Goal: Task Accomplishment & Management: Manage account settings

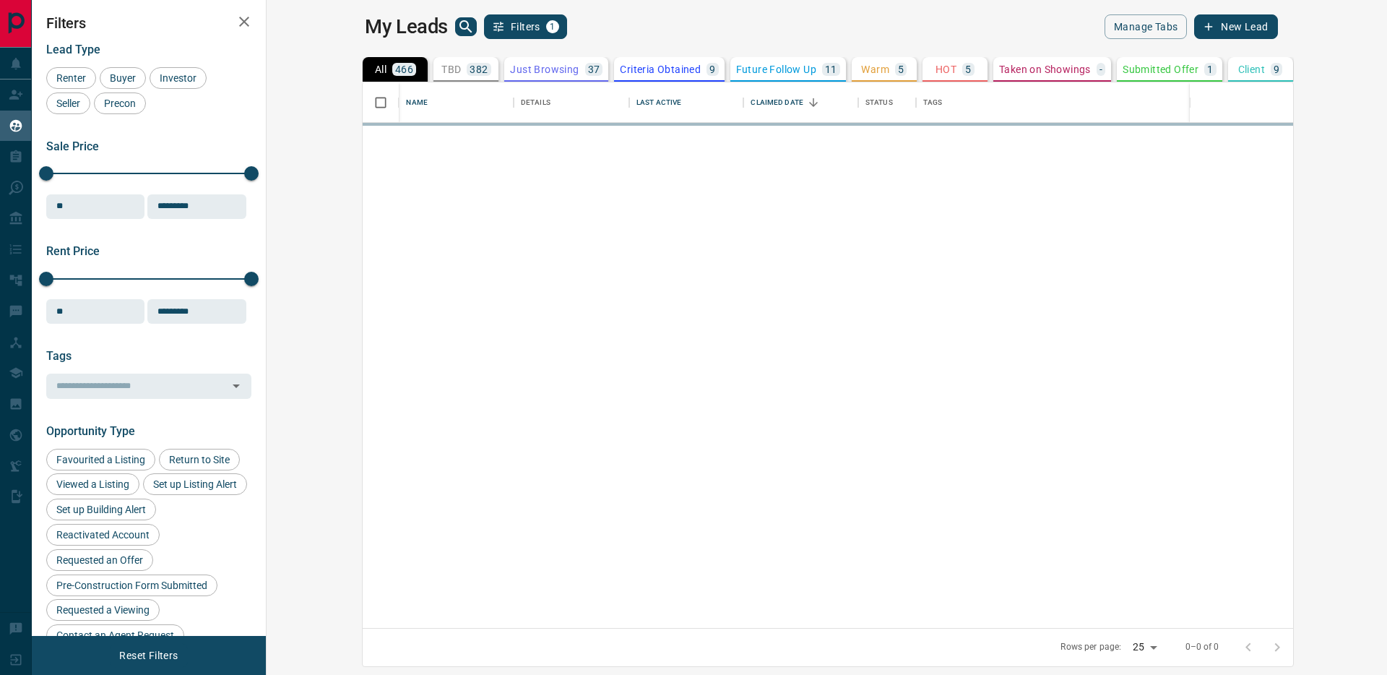
scroll to position [535, 1103]
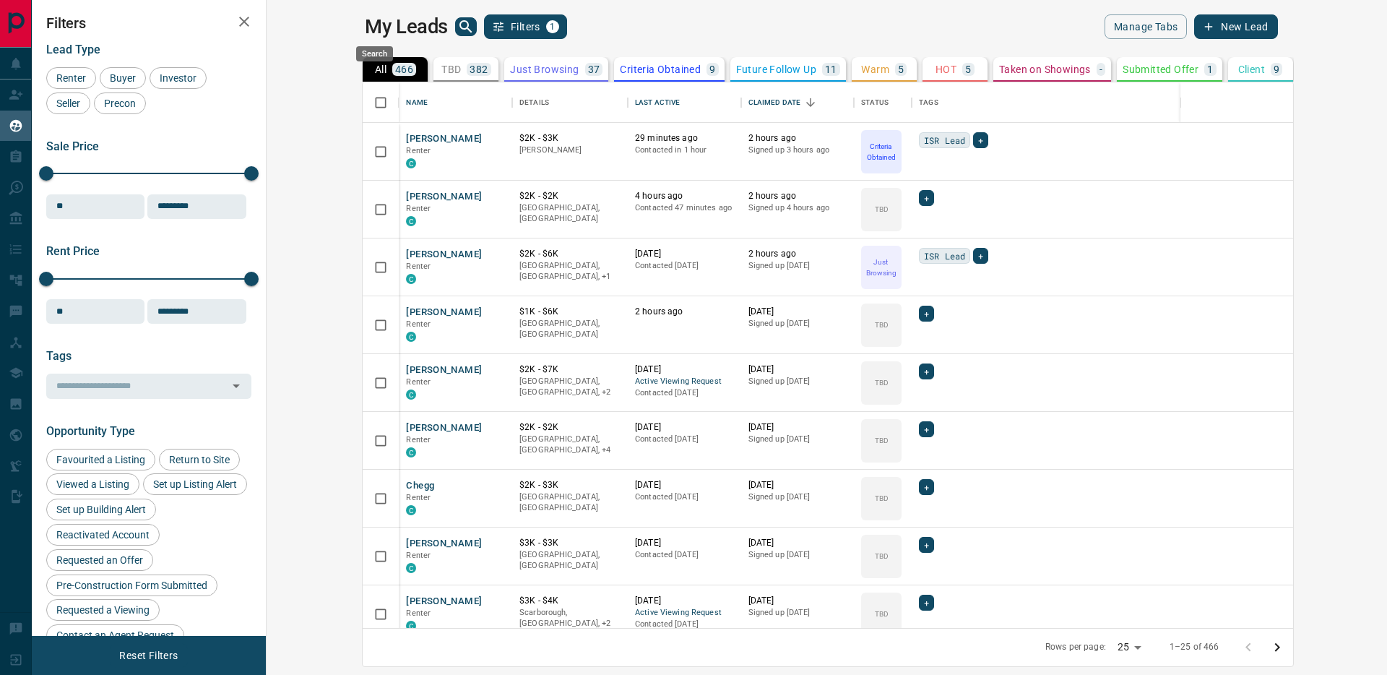
click at [457, 24] on icon "search button" at bounding box center [465, 26] width 17 height 17
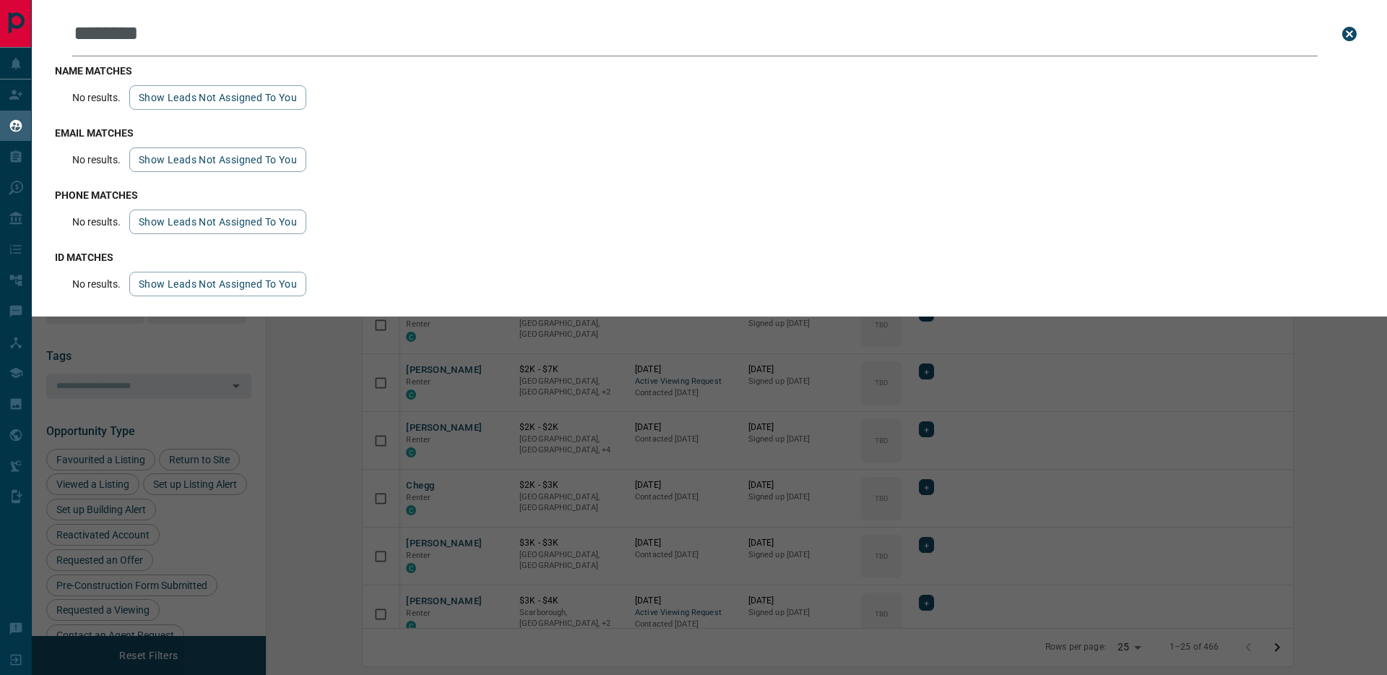
type input "*********"
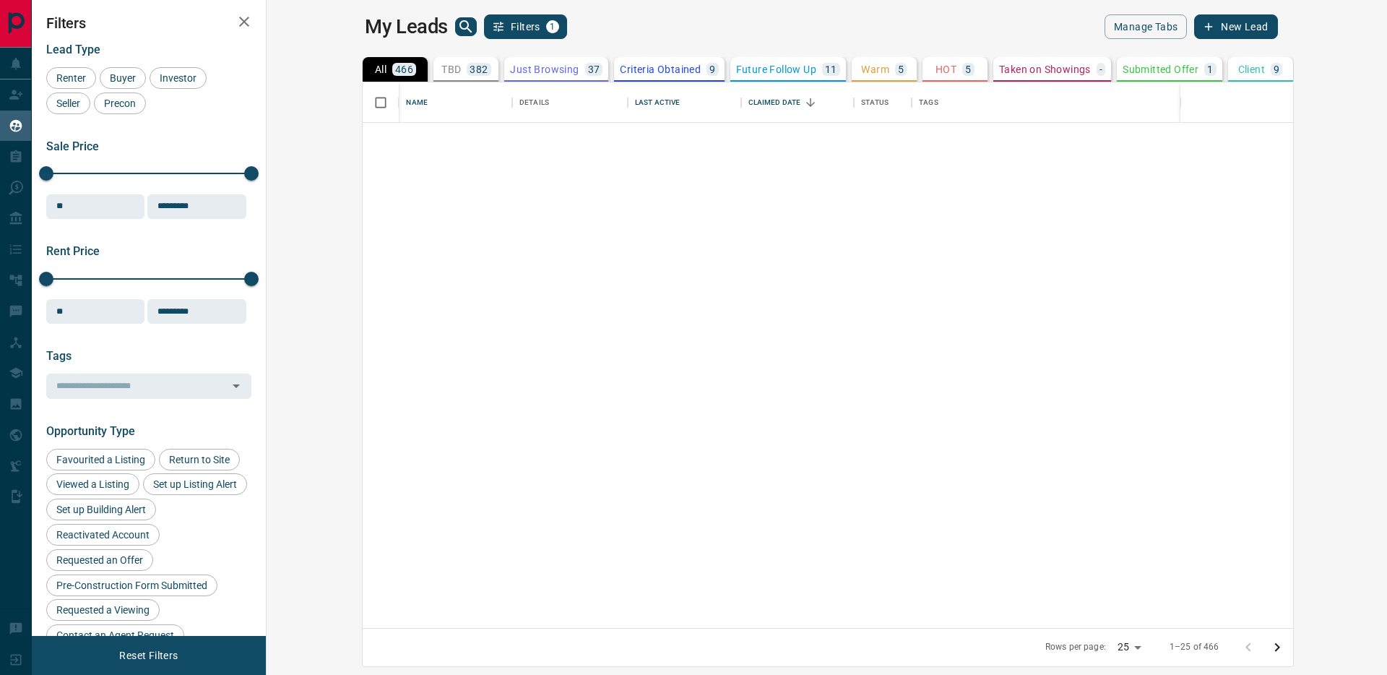
scroll to position [0, 0]
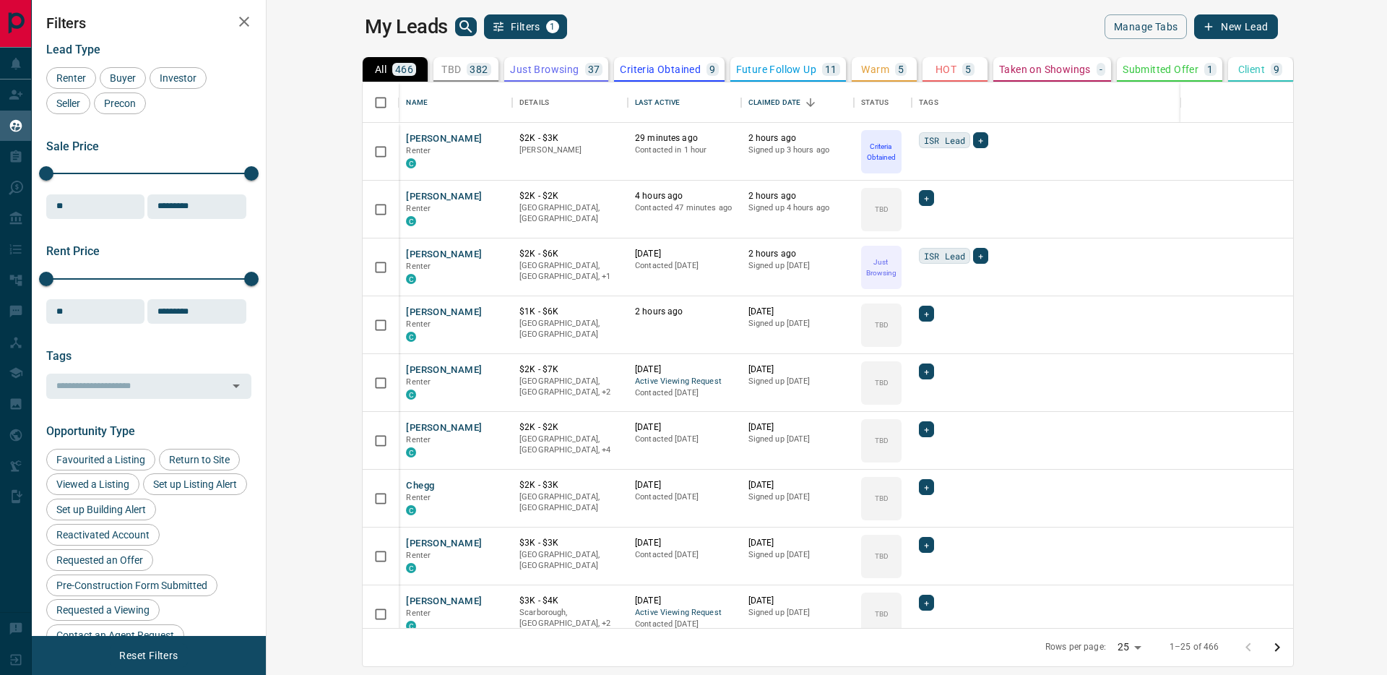
click at [243, 14] on icon "button" at bounding box center [243, 21] width 17 height 17
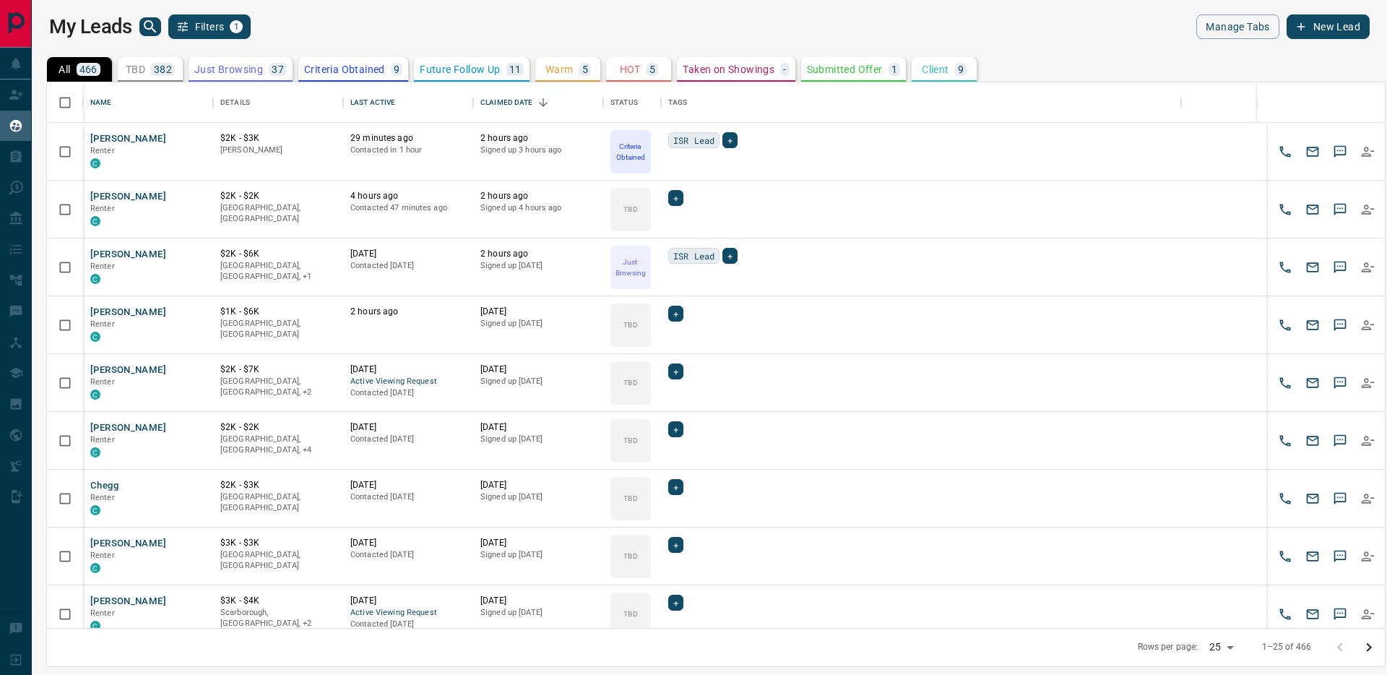
scroll to position [535, 1327]
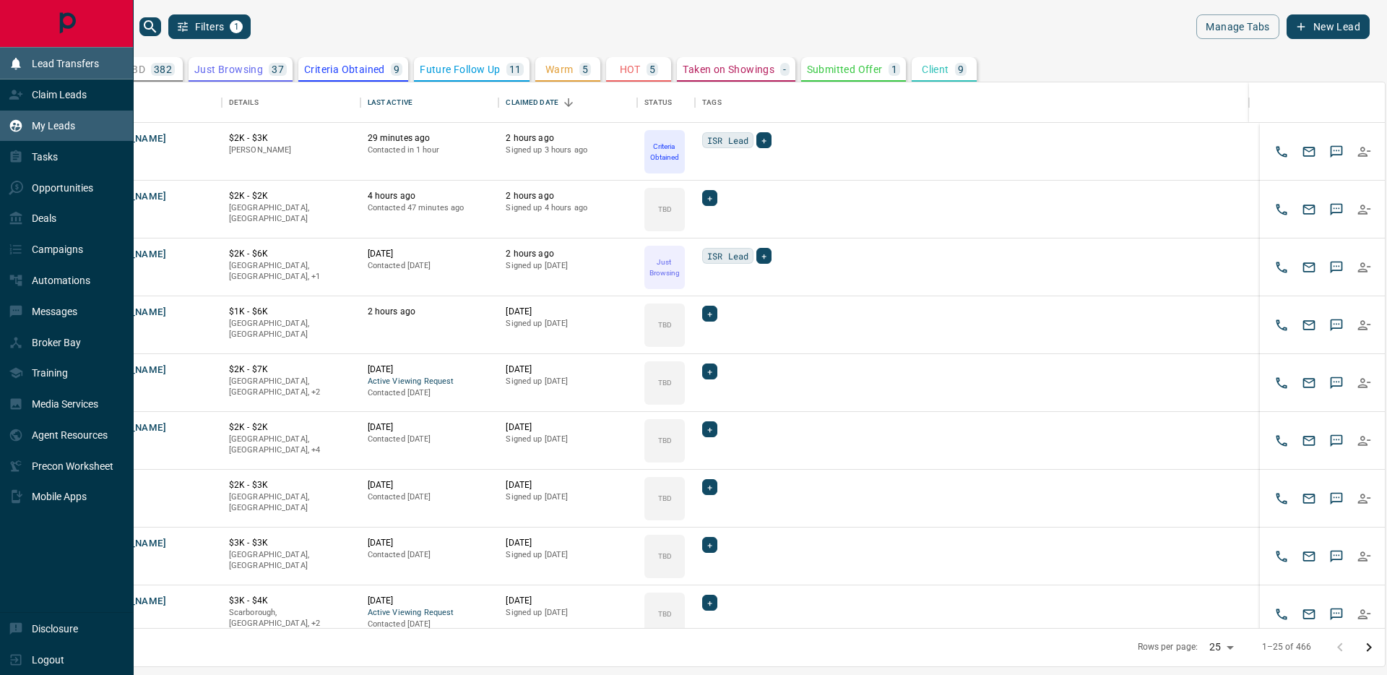
click at [36, 62] on p "Lead Transfers" at bounding box center [65, 64] width 67 height 12
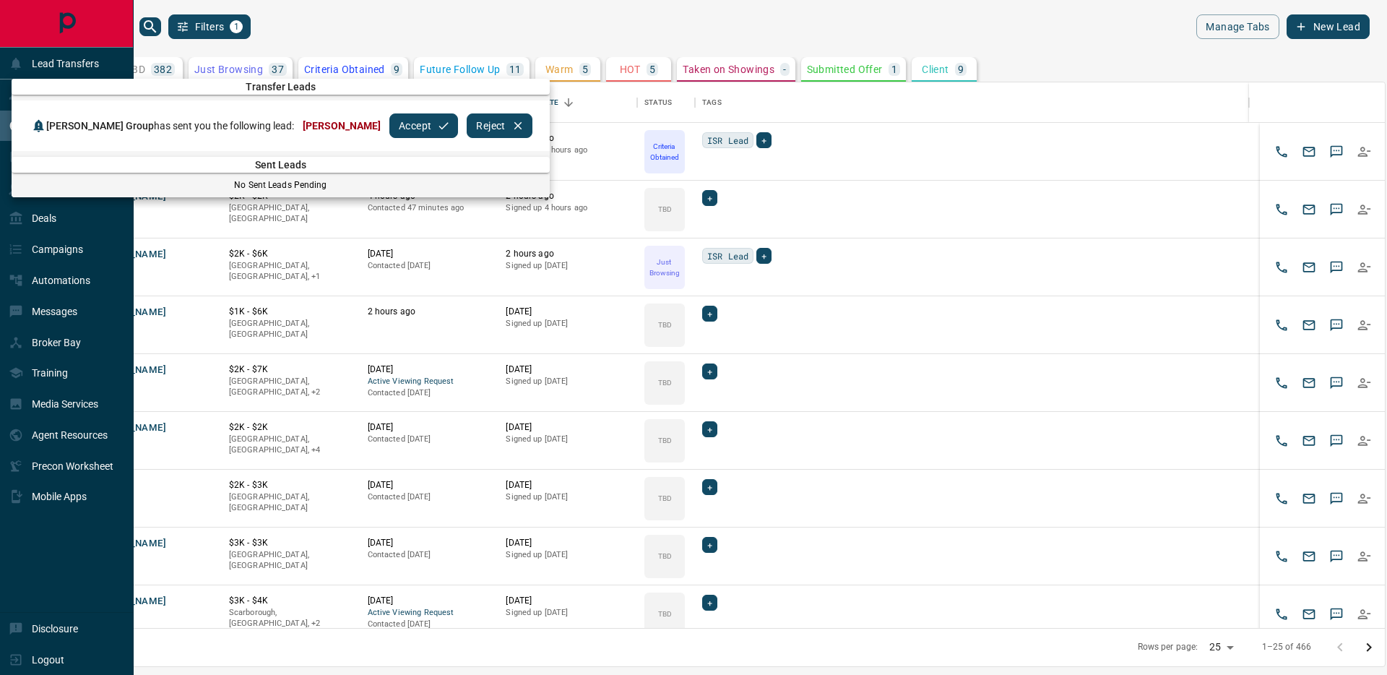
click at [389, 121] on button "Accept" at bounding box center [423, 125] width 69 height 25
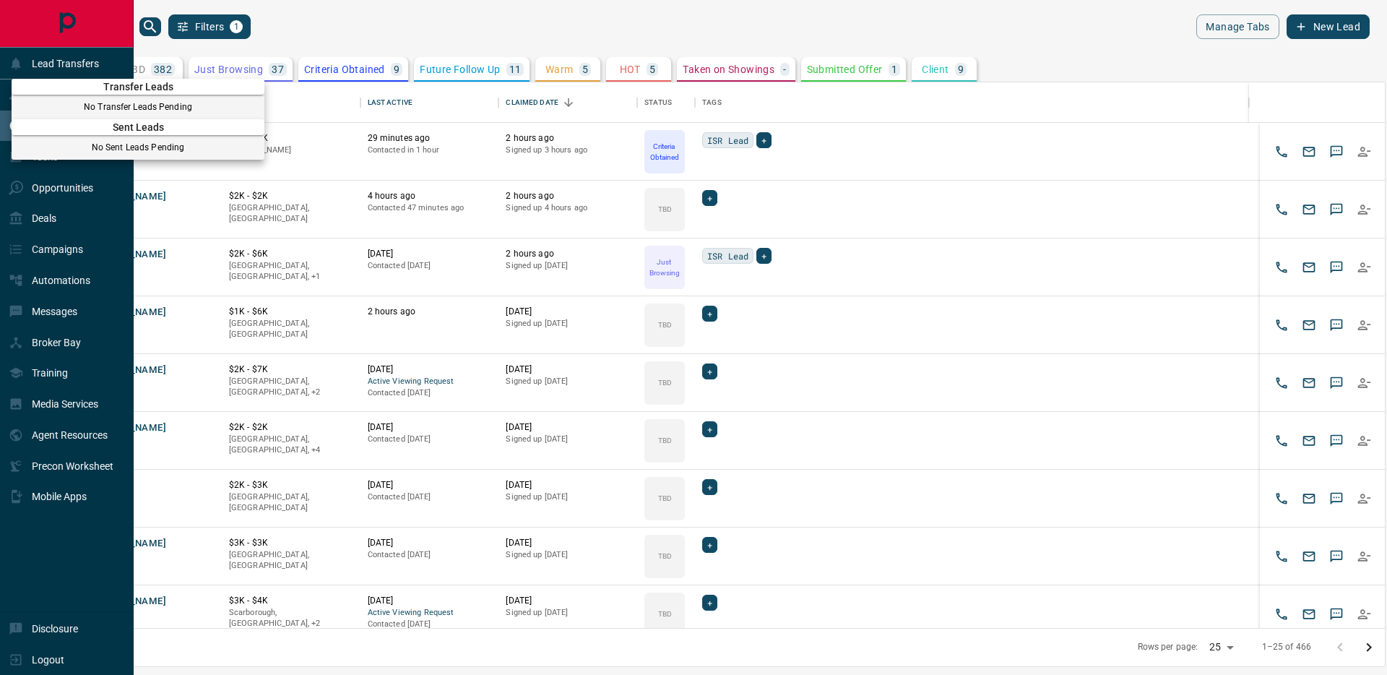
click at [323, 19] on div at bounding box center [693, 337] width 1387 height 675
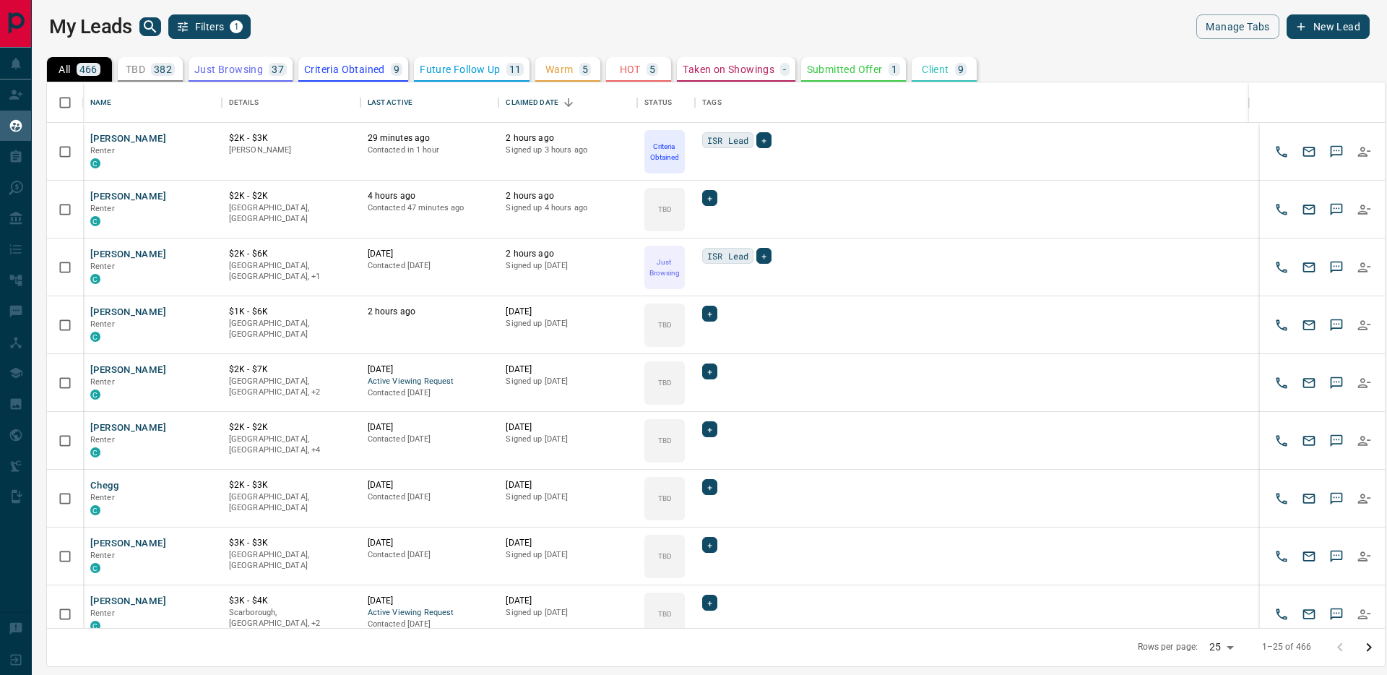
scroll to position [3, 0]
click at [152, 133] on button "[PERSON_NAME]" at bounding box center [128, 136] width 76 height 14
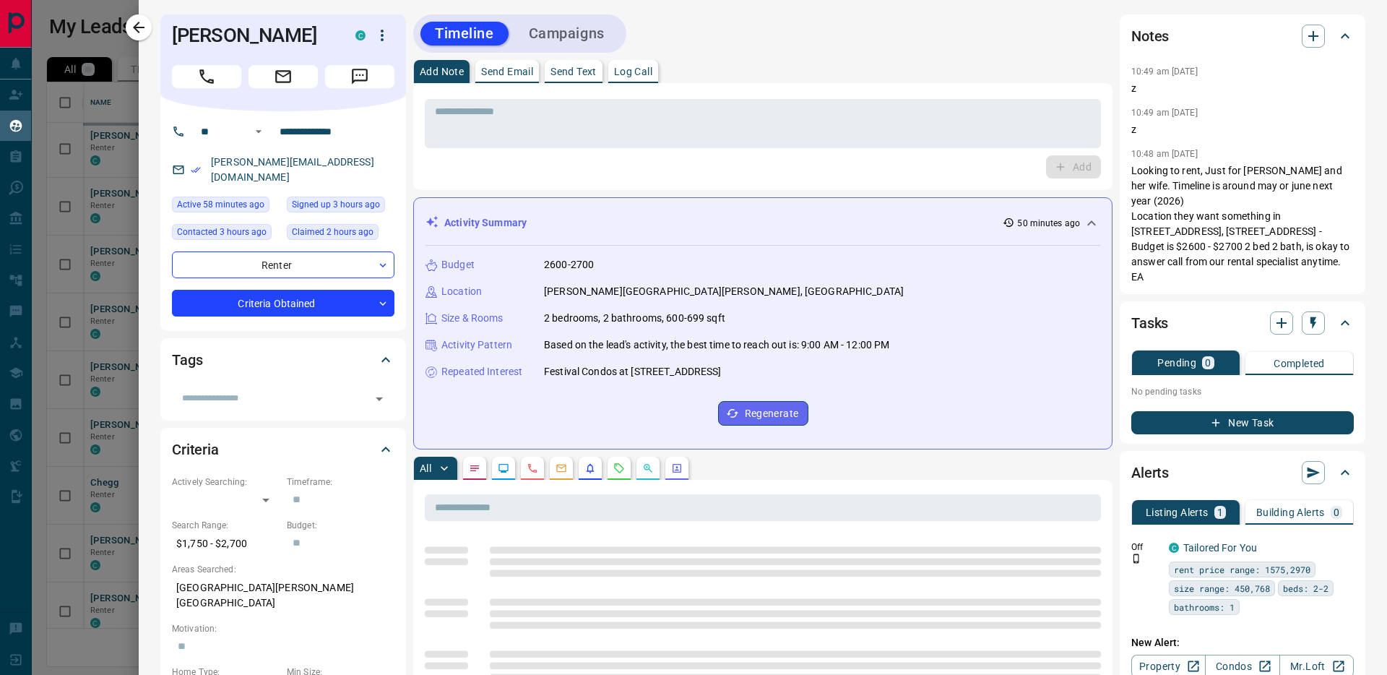
click at [133, 32] on icon "button" at bounding box center [138, 27] width 17 height 17
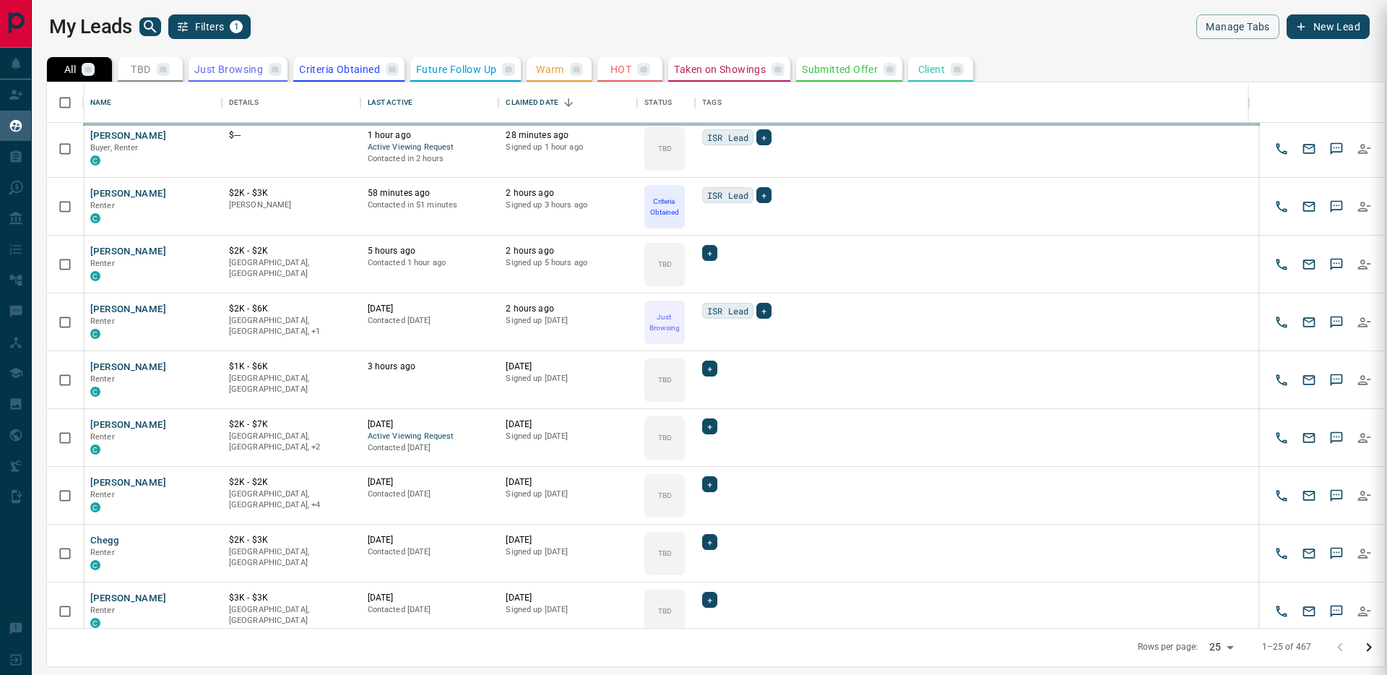
click at [147, 29] on div at bounding box center [693, 337] width 1387 height 675
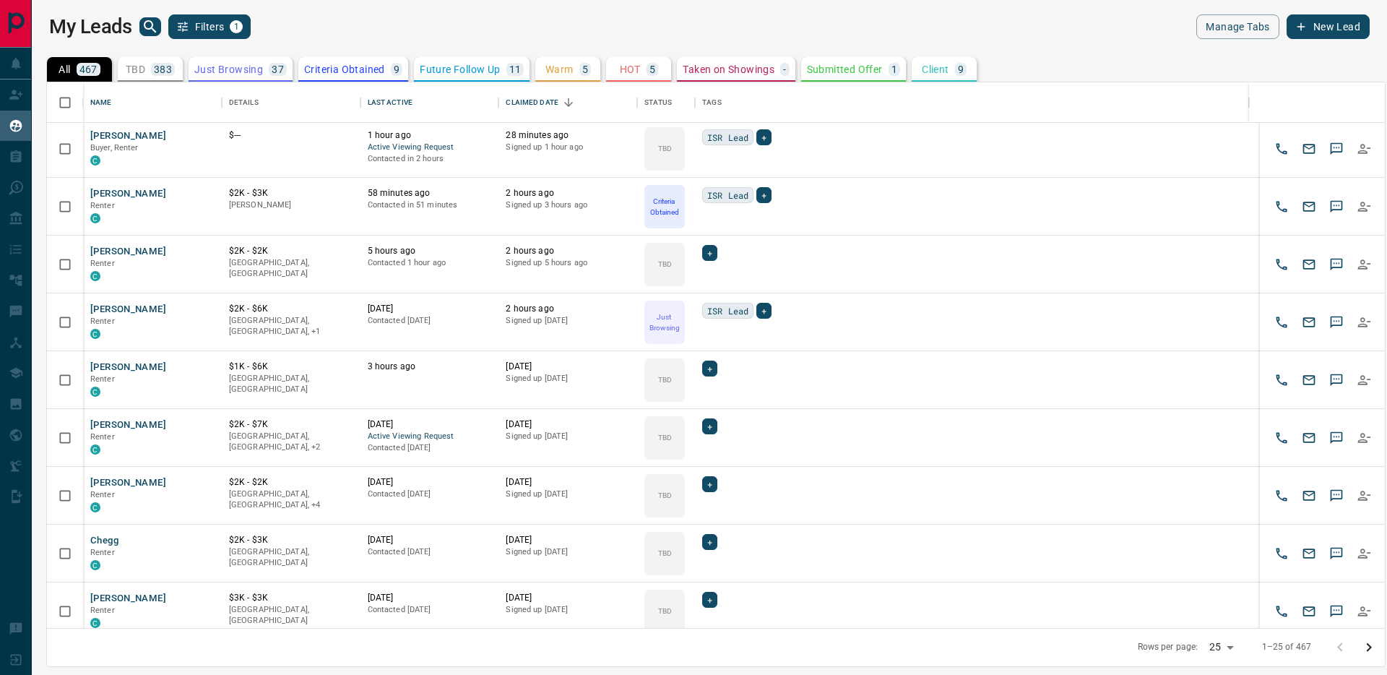
scroll to position [61, 0]
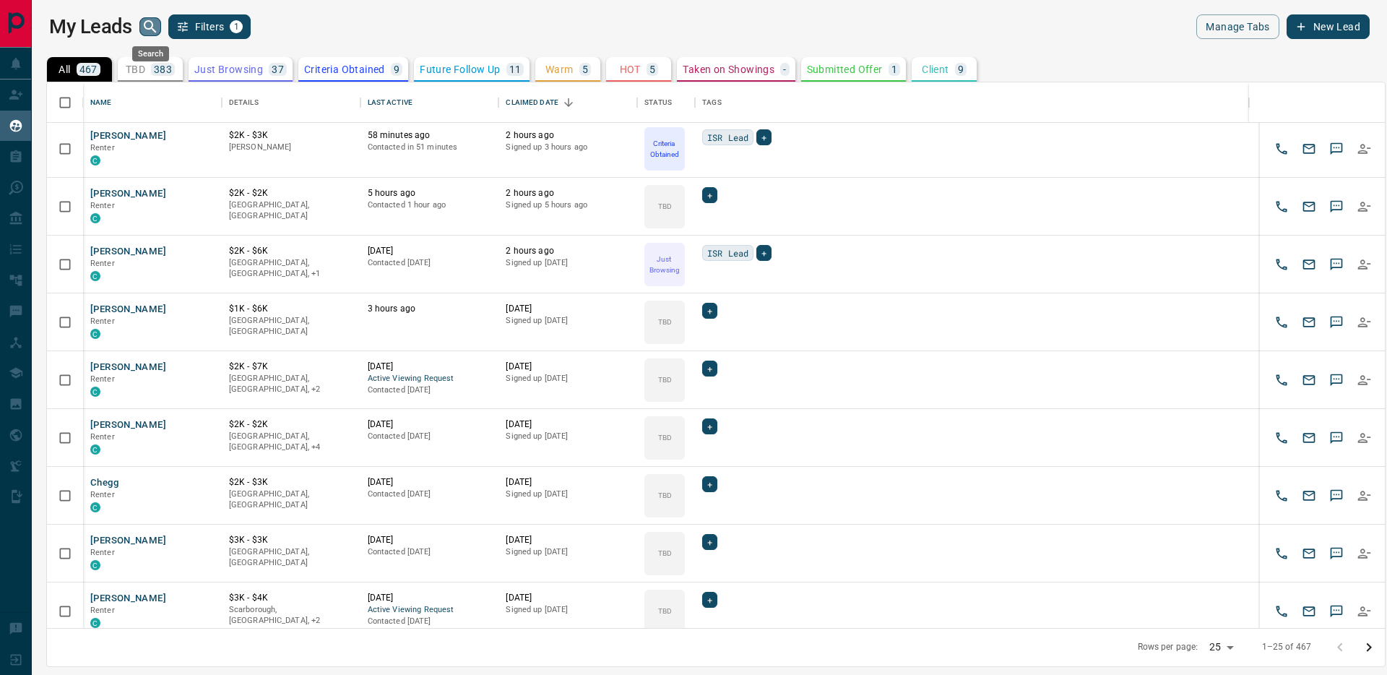
click at [152, 27] on icon "search button" at bounding box center [150, 26] width 12 height 12
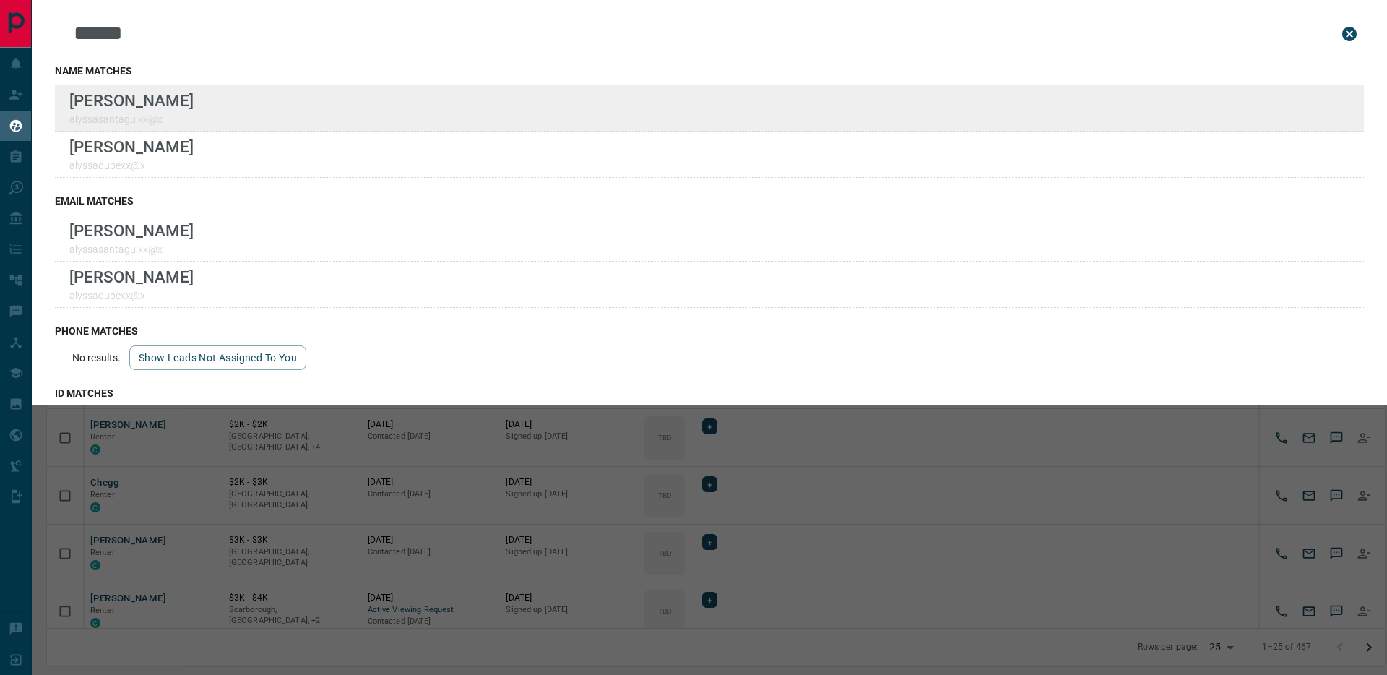
type input "******"
click at [0, 0] on div "Lead Transfers Claim Leads My Leads Tasks Opportunities Deals Campaigns Automat…" at bounding box center [693, 328] width 1387 height 657
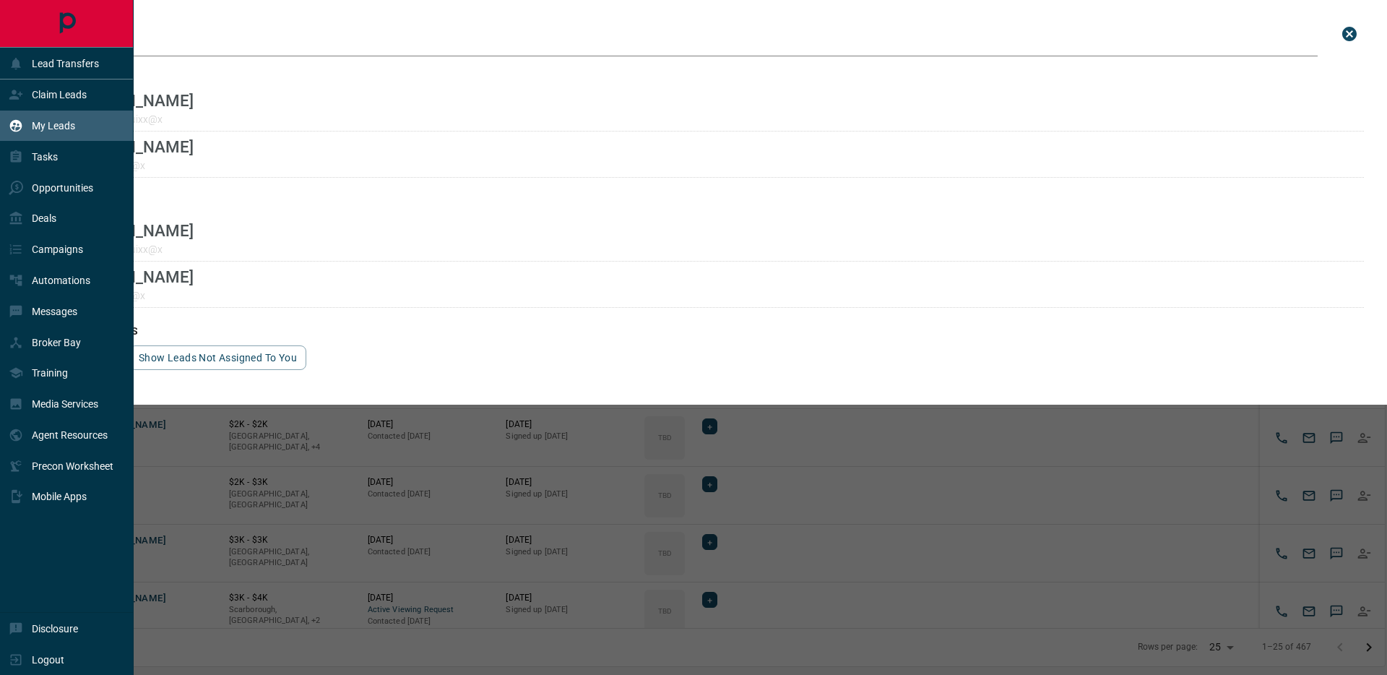
click at [1342, 35] on icon "close search bar" at bounding box center [1349, 34] width 14 height 14
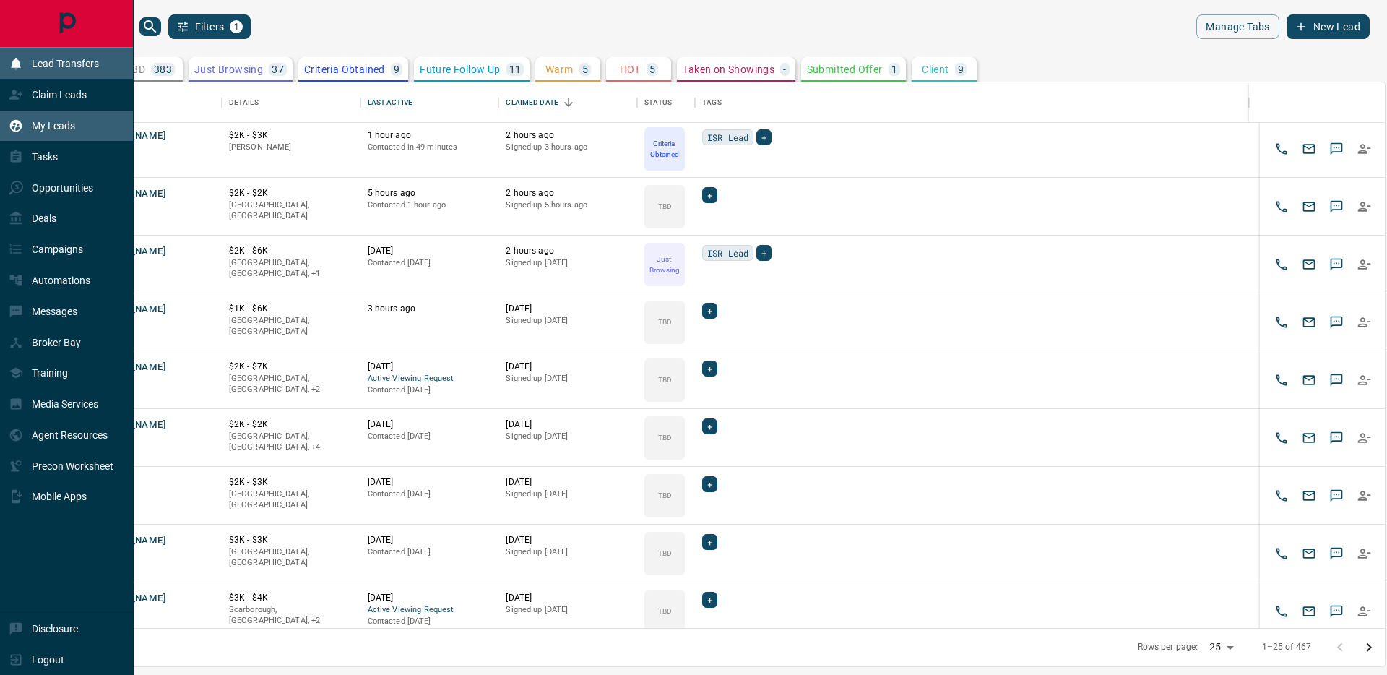
click at [40, 70] on div "Lead Transfers" at bounding box center [54, 63] width 90 height 24
